Goal: Transaction & Acquisition: Purchase product/service

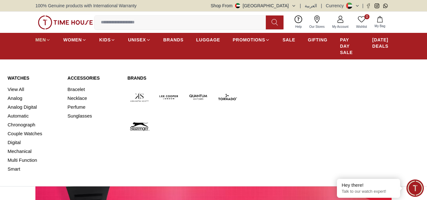
click at [44, 37] on span "MEN" at bounding box center [40, 40] width 10 height 6
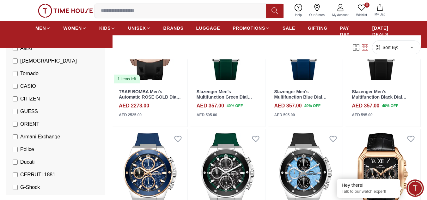
scroll to position [126, 0]
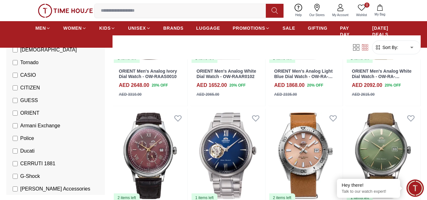
scroll to position [569, 0]
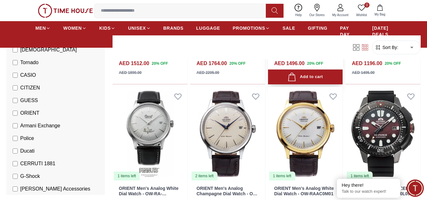
scroll to position [758, 0]
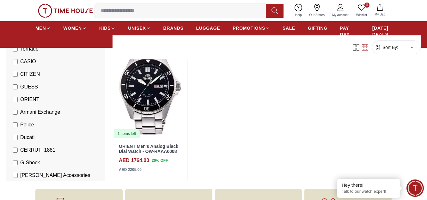
scroll to position [1769, 0]
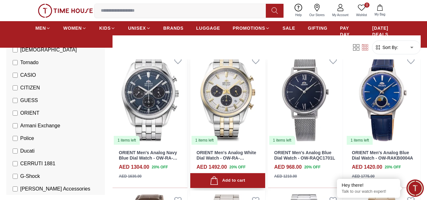
scroll to position [348, 0]
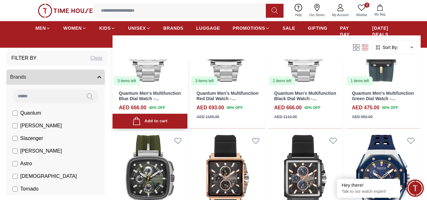
scroll to position [411, 0]
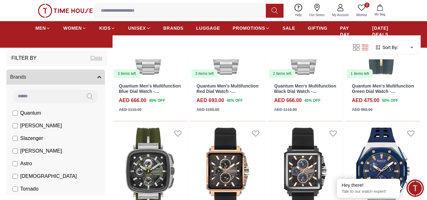
click at [14, 110] on label "Quantum" at bounding box center [27, 113] width 28 height 8
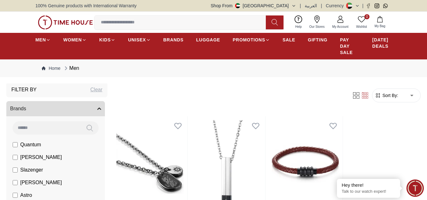
scroll to position [32, 0]
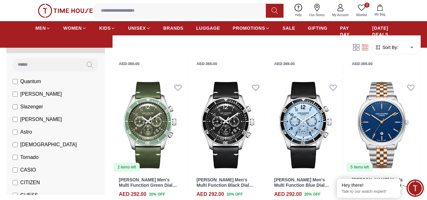
scroll to position [727, 0]
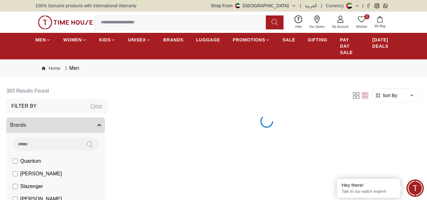
click at [18, 127] on span "Brands" at bounding box center [18, 125] width 16 height 8
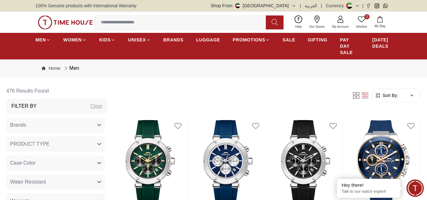
click at [18, 127] on span "Brands" at bounding box center [18, 125] width 16 height 8
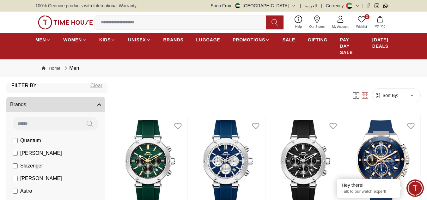
scroll to position [63, 0]
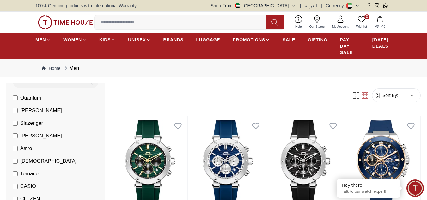
click at [13, 110] on li "[PERSON_NAME]" at bounding box center [57, 110] width 96 height 13
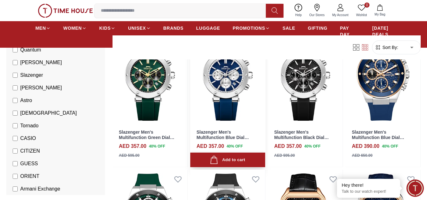
scroll to position [95, 0]
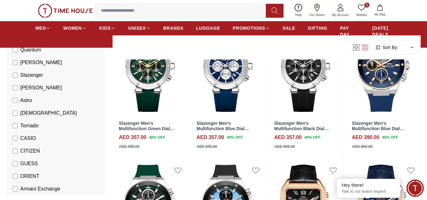
click at [17, 92] on li "[PERSON_NAME]" at bounding box center [57, 88] width 96 height 13
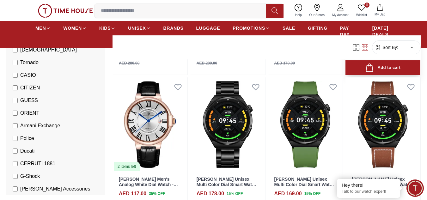
scroll to position [600, 0]
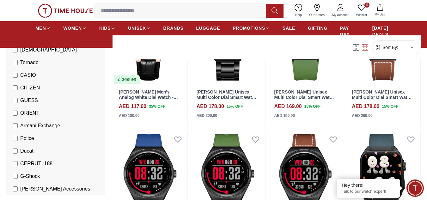
scroll to position [695, 0]
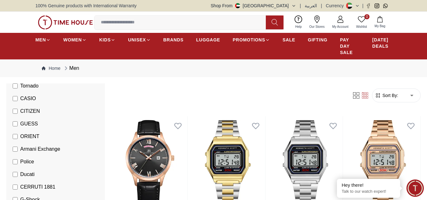
scroll to position [158, 0]
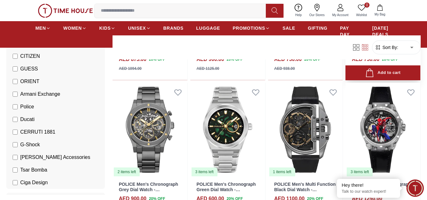
scroll to position [316, 0]
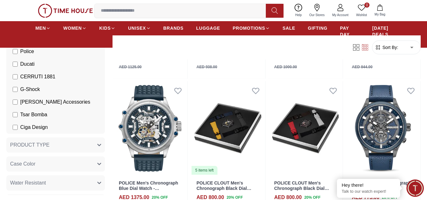
scroll to position [221, 0]
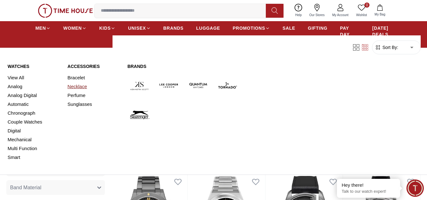
scroll to position [221, 0]
